Goal: Information Seeking & Learning: Learn about a topic

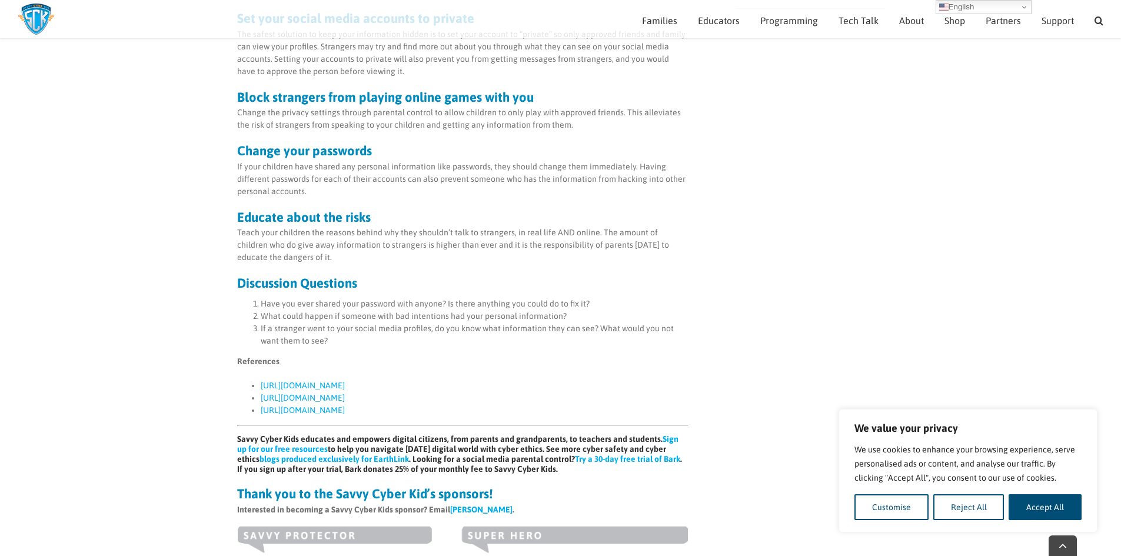
scroll to position [824, 0]
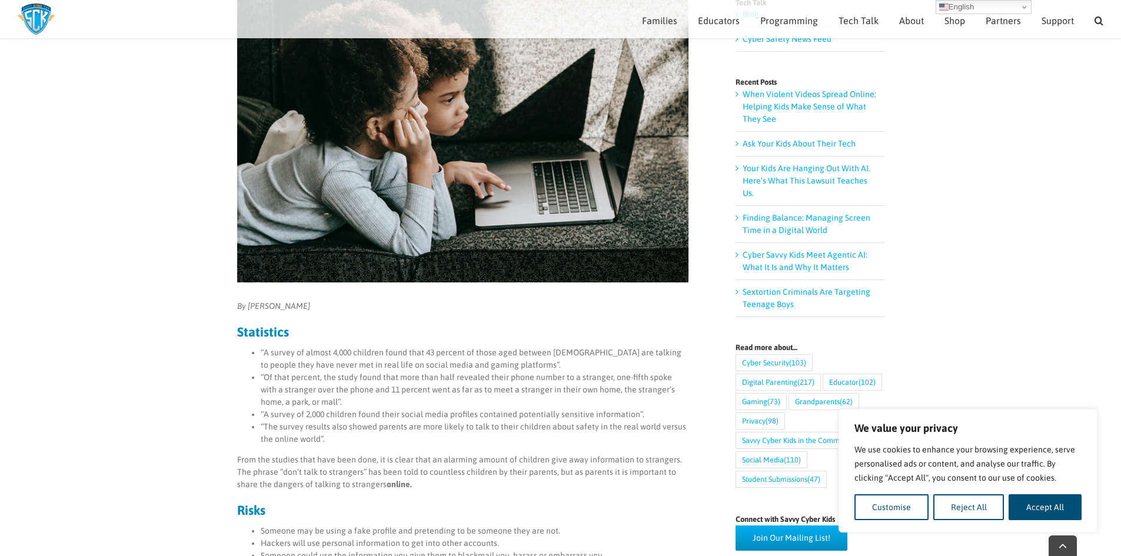
scroll to position [177, 0]
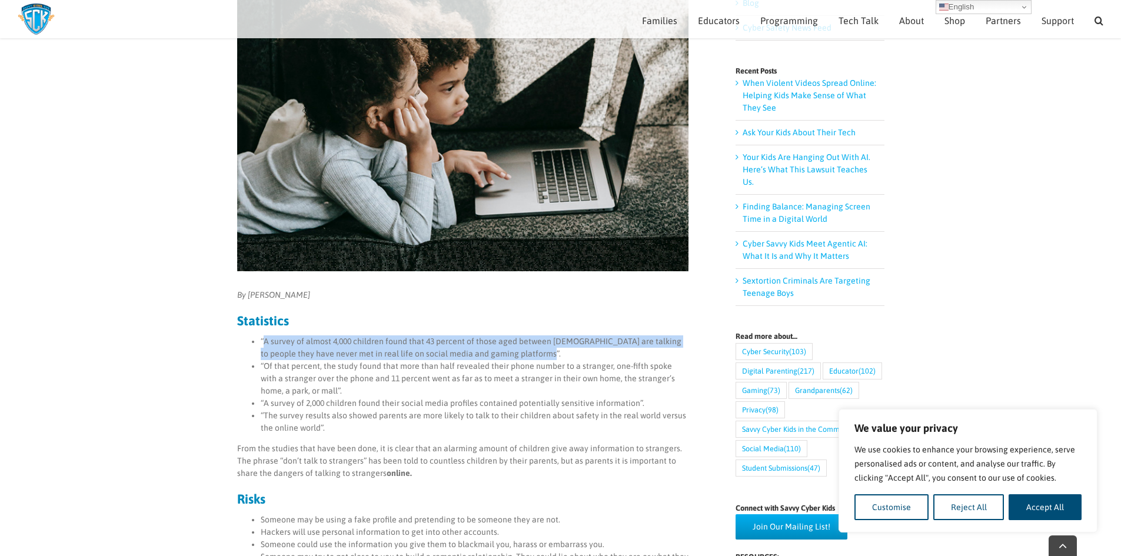
drag, startPoint x: 264, startPoint y: 343, endPoint x: 540, endPoint y: 359, distance: 277.2
click at [540, 359] on li "“A survey of almost 4,000 children found that 43 percent of those aged between …" at bounding box center [475, 348] width 428 height 25
copy li "A survey of almost 4,000 children found that 43 percent of those aged between 8…"
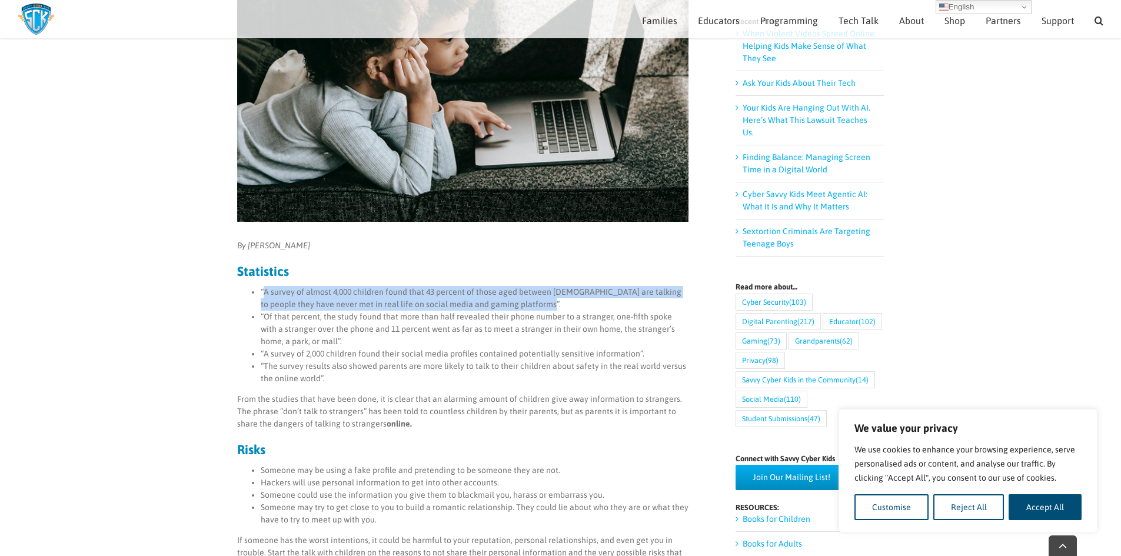
scroll to position [294, 0]
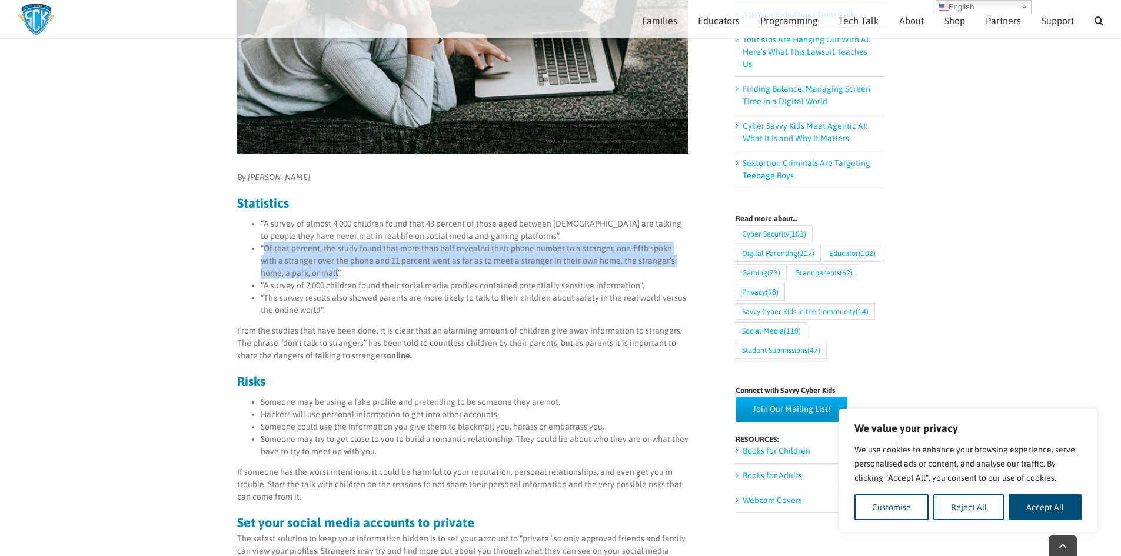
drag, startPoint x: 263, startPoint y: 251, endPoint x: 308, endPoint y: 278, distance: 52.3
click at [308, 278] on li "“Of that percent, the study found that more than half revealed their phone numb…" at bounding box center [475, 261] width 428 height 37
copy li "Of that percent, the study found that more than half revealed their phone numbe…"
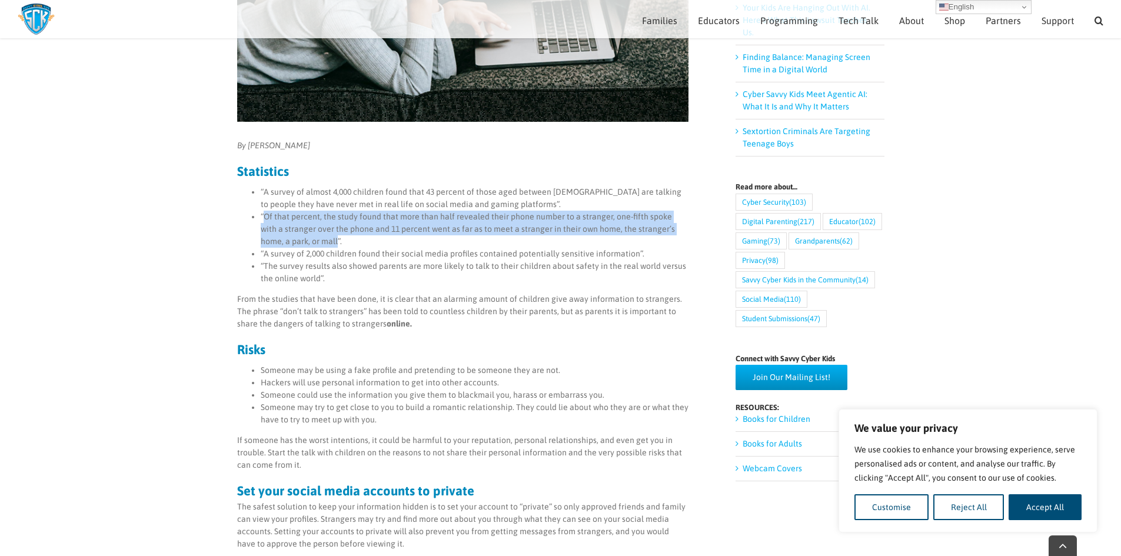
scroll to position [353, 0]
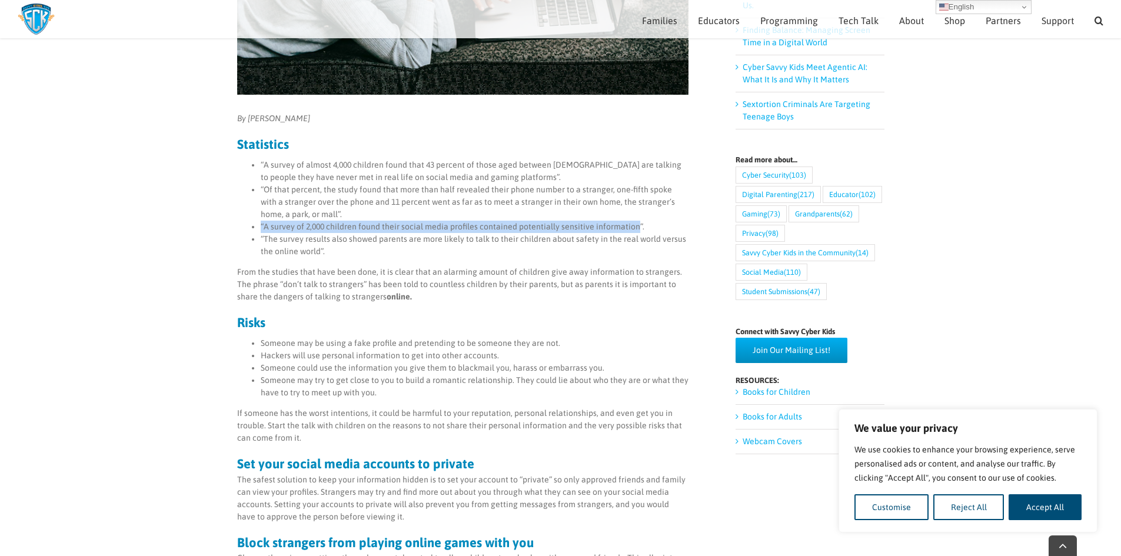
drag, startPoint x: 262, startPoint y: 226, endPoint x: 635, endPoint y: 230, distance: 372.7
click at [635, 230] on li "“A survey of 2,000 children found their social media profiles contained potenti…" at bounding box center [475, 227] width 428 height 12
click at [543, 313] on div "By Madison Forster Statistics “A survey of almost 4,000 children found that 43 …" at bounding box center [463, 536] width 452 height 849
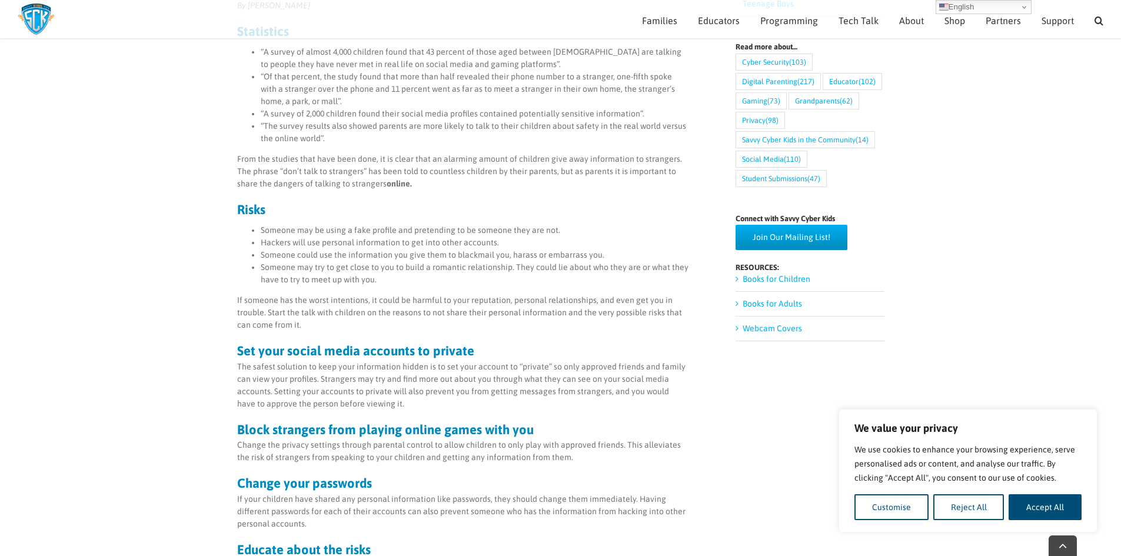
scroll to position [471, 0]
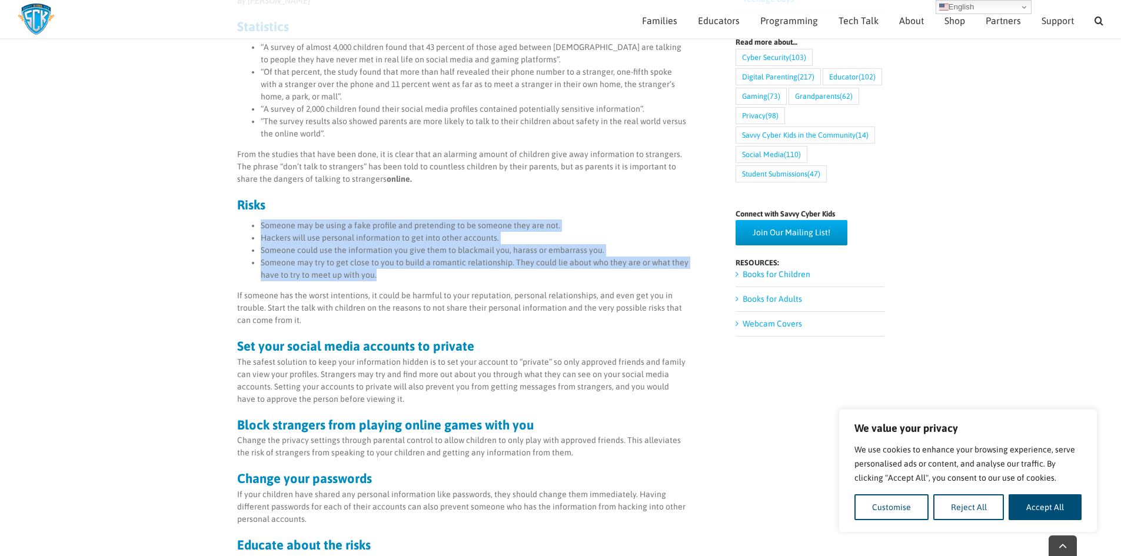
drag, startPoint x: 259, startPoint y: 223, endPoint x: 386, endPoint y: 276, distance: 137.8
click at [386, 276] on ul "Someone may be using a fake profile and pretending to be someone they are not. …" at bounding box center [463, 251] width 452 height 62
copy ul "Someone may be using a fake profile and pretending to be someone they are not. …"
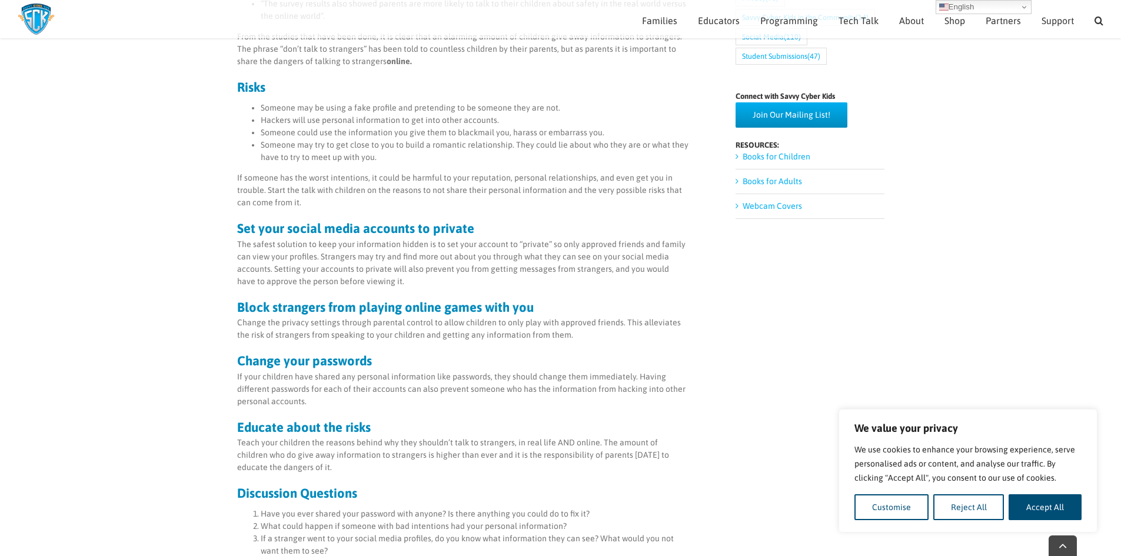
click at [527, 244] on p "The safest solution to keep your information hidden is to set your account to “…" at bounding box center [463, 262] width 452 height 49
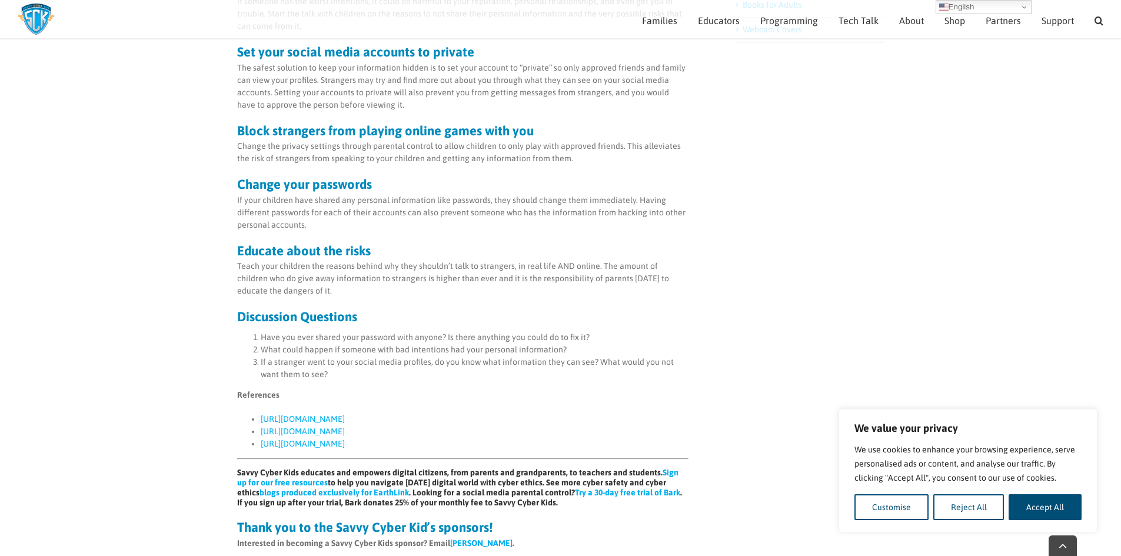
scroll to position [824, 0]
